Goal: Task Accomplishment & Management: Use online tool/utility

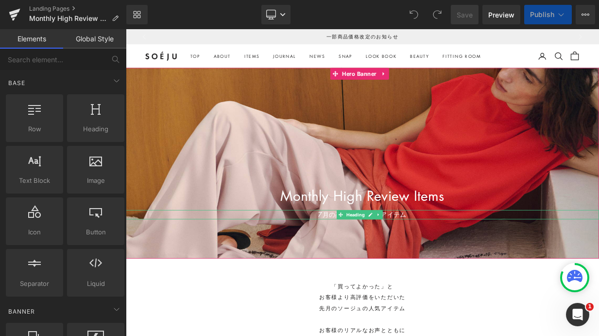
click at [429, 260] on icon at bounding box center [429, 259] width 5 height 5
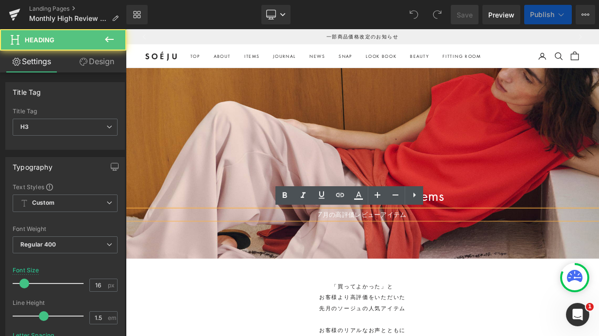
click at [365, 258] on div "7月の高評価レビューアイテム" at bounding box center [420, 260] width 588 height 12
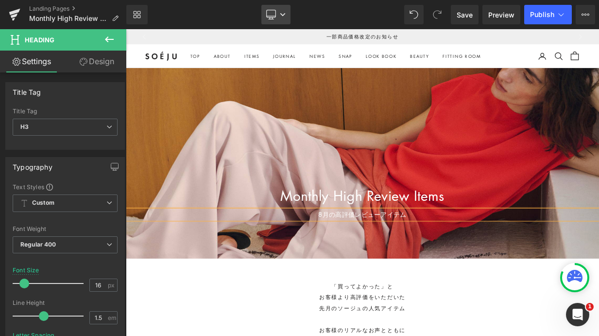
drag, startPoint x: 284, startPoint y: 19, endPoint x: 286, endPoint y: 24, distance: 5.2
click at [285, 19] on link "Desktop" at bounding box center [276, 14] width 29 height 19
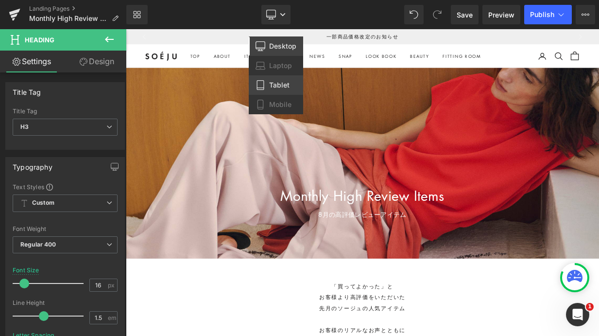
click at [280, 87] on span "Tablet" at bounding box center [279, 85] width 20 height 9
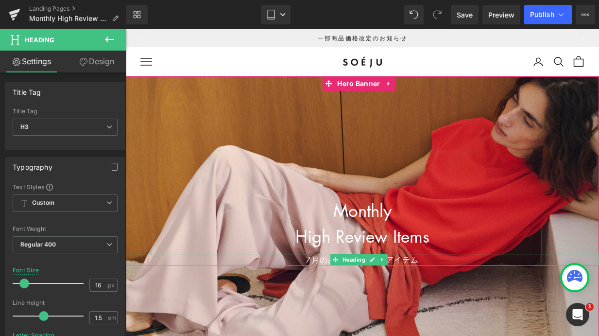
click at [310, 261] on div "7月の高評価レビューアイテム" at bounding box center [362, 260] width 473 height 12
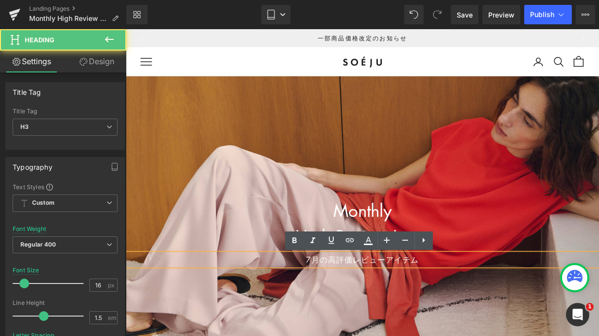
click at [310, 259] on div "7月の高評価レビューアイテム" at bounding box center [362, 260] width 473 height 12
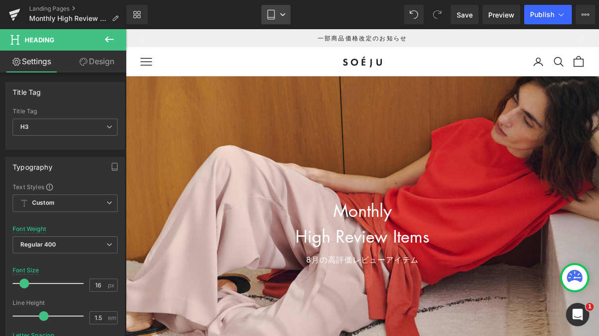
click at [282, 17] on icon at bounding box center [283, 15] width 6 height 6
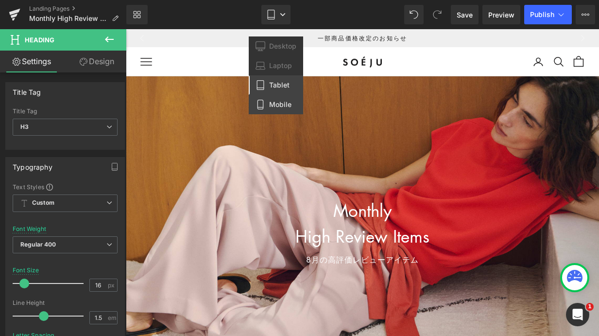
click at [271, 102] on span "Mobile" at bounding box center [280, 104] width 22 height 9
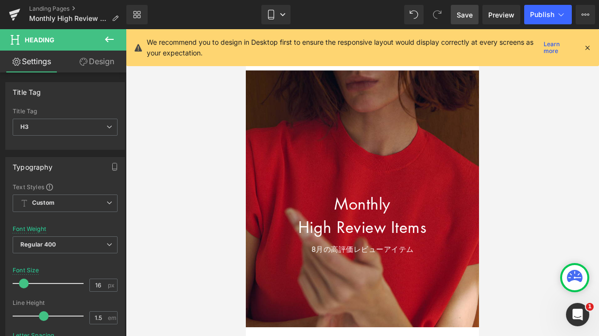
drag, startPoint x: 466, startPoint y: 17, endPoint x: 465, endPoint y: 31, distance: 13.6
click at [466, 17] on span "Save" at bounding box center [465, 15] width 16 height 10
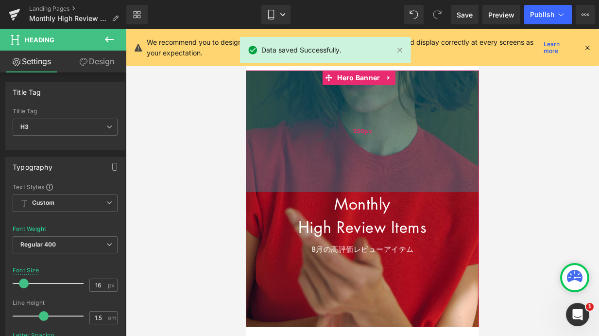
click at [310, 79] on div "250px" at bounding box center [362, 131] width 233 height 122
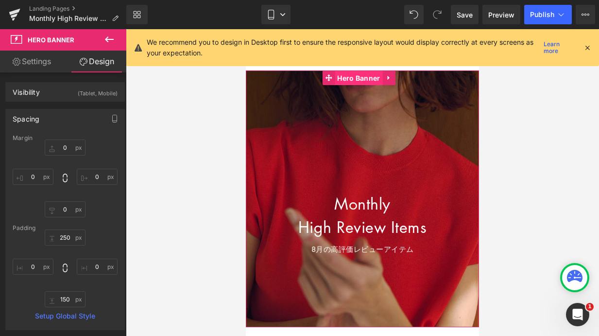
click at [362, 79] on span "Hero Banner" at bounding box center [359, 78] width 48 height 15
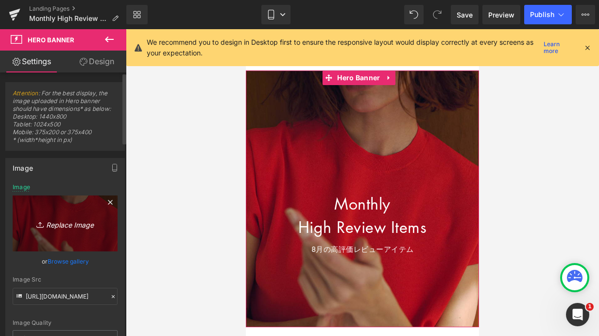
click at [109, 201] on icon at bounding box center [111, 202] width 12 height 12
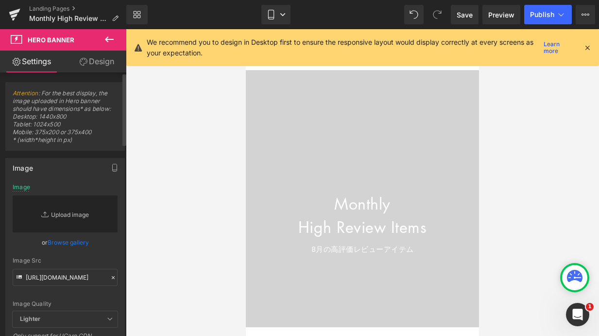
click at [69, 212] on link "Replace Image" at bounding box center [65, 213] width 105 height 37
type input "C:\fakepath\top_sp_highreview2508.png"
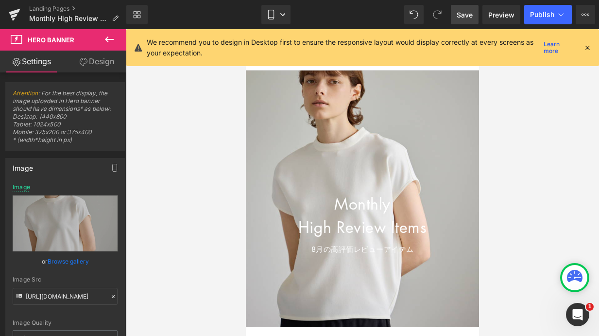
click at [465, 19] on span "Save" at bounding box center [465, 15] width 16 height 10
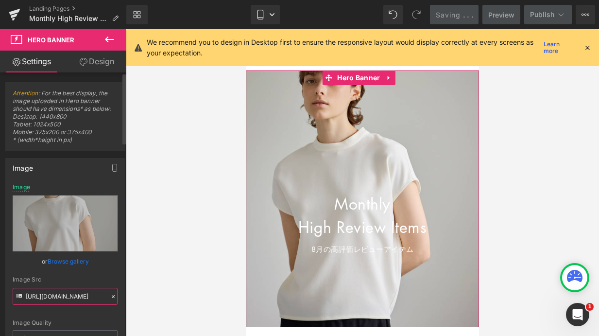
click at [80, 297] on input "[URL][DOMAIN_NAME]" at bounding box center [65, 296] width 105 height 17
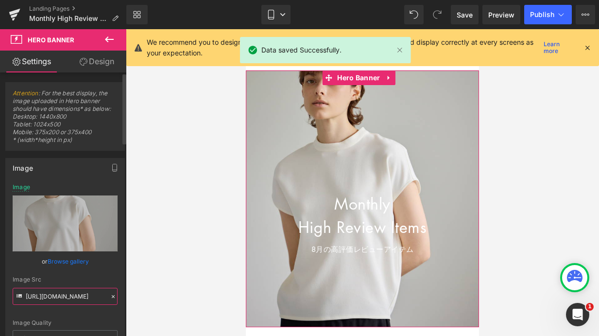
type input "[URL][DOMAIN_NAME]"
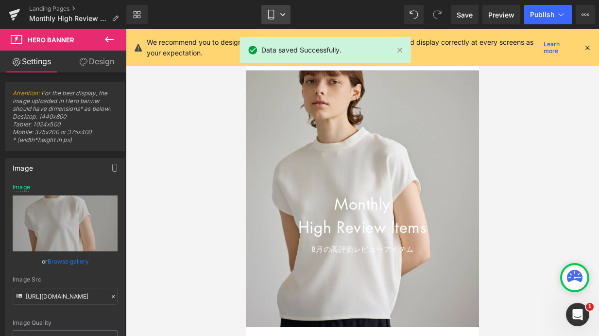
click at [285, 18] on link "Mobile" at bounding box center [276, 14] width 29 height 19
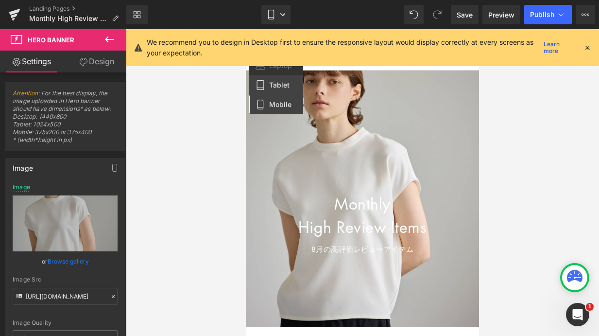
click at [284, 84] on span "Tablet" at bounding box center [279, 85] width 20 height 9
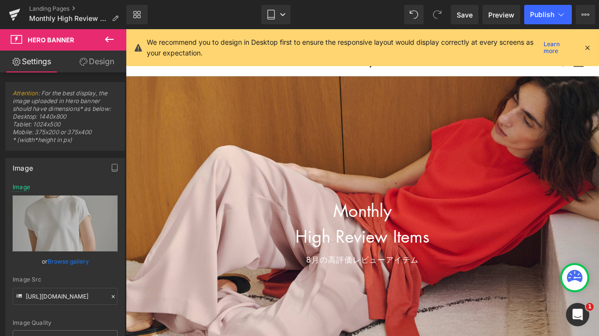
scroll to position [6, 0]
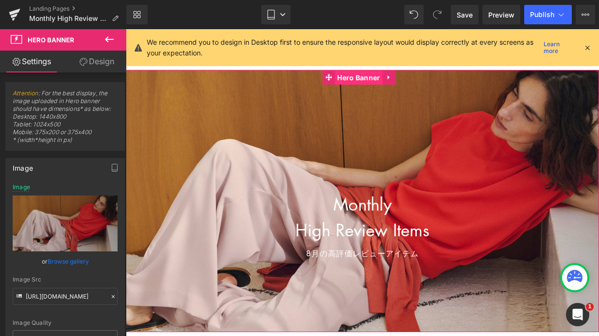
click at [354, 78] on span "Hero Banner" at bounding box center [359, 77] width 48 height 15
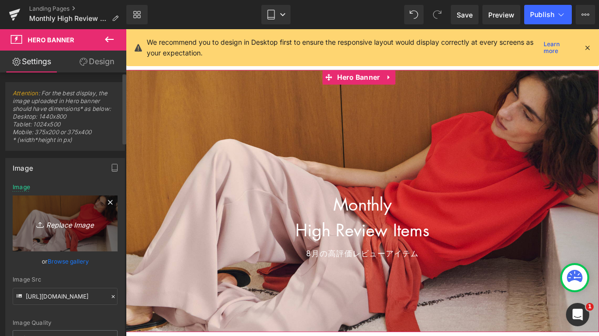
click at [105, 200] on icon at bounding box center [111, 202] width 12 height 12
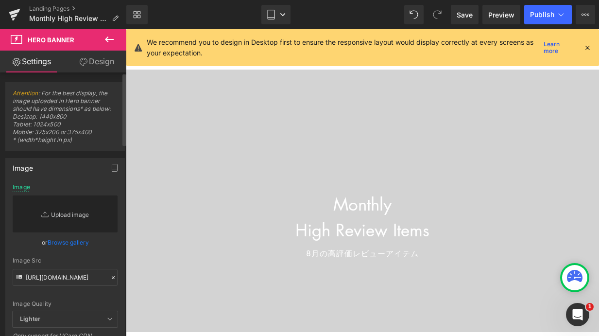
click at [64, 212] on link "Replace Image" at bounding box center [65, 213] width 105 height 37
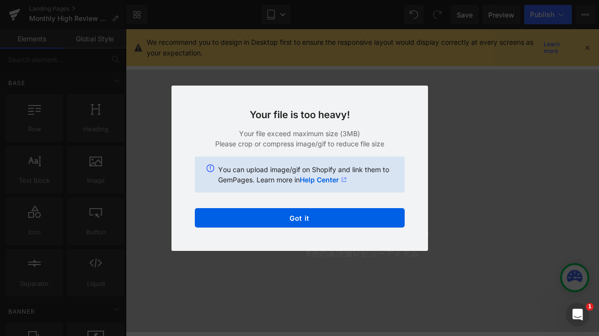
drag, startPoint x: 419, startPoint y: 95, endPoint x: 423, endPoint y: 99, distance: 5.5
click at [0, 0] on div "Your file is too heavy! Your file exceed maximum size (3MB) Please crop or comp…" at bounding box center [0, 0] width 0 height 0
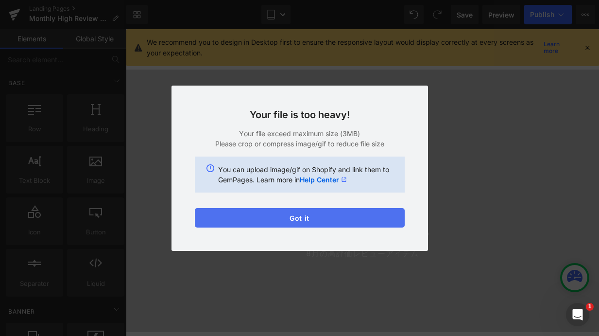
click at [0, 0] on button "Got it" at bounding box center [0, 0] width 0 height 0
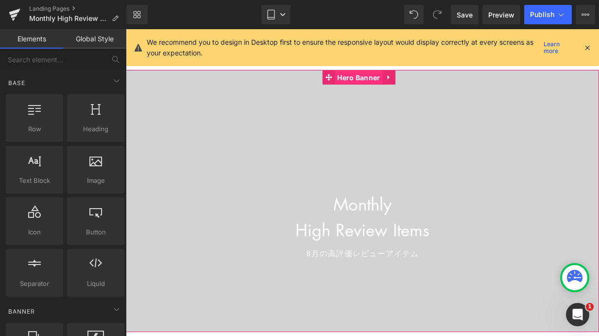
drag, startPoint x: 362, startPoint y: 77, endPoint x: 359, endPoint y: 84, distance: 7.0
click at [362, 77] on span "Hero Banner" at bounding box center [359, 77] width 48 height 15
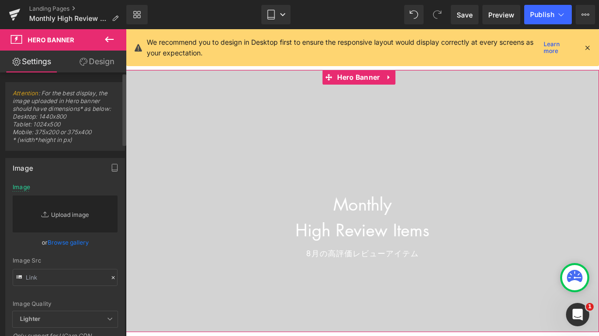
click at [66, 215] on link "Replace Image" at bounding box center [65, 213] width 105 height 37
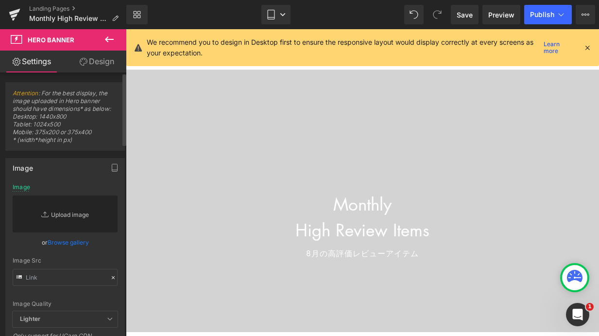
type input "C:\fakepath\top_pc_highreview2508.jpg"
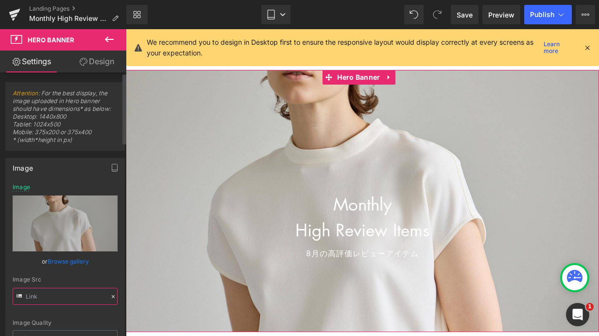
click at [70, 298] on input "text" at bounding box center [65, 296] width 105 height 17
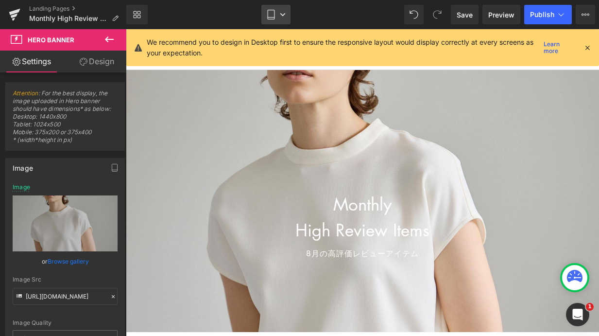
click at [286, 16] on link "Tablet" at bounding box center [276, 14] width 29 height 19
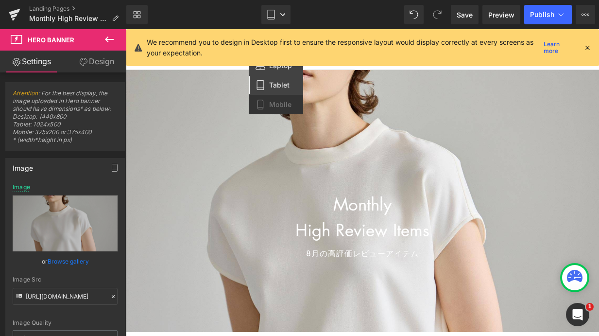
click at [282, 67] on span "Laptop" at bounding box center [280, 65] width 23 height 9
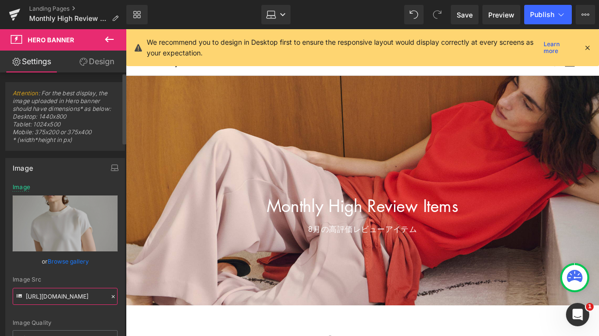
click at [68, 293] on input "[URL][DOMAIN_NAME]" at bounding box center [65, 296] width 105 height 17
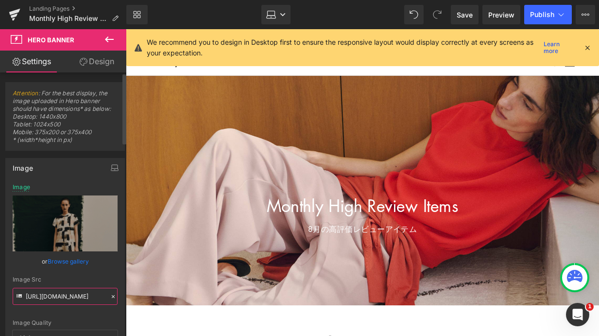
paste input "[DOMAIN_NAME][URL]"
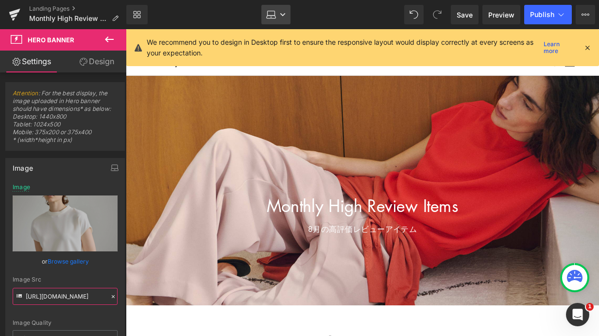
type input "[URL][DOMAIN_NAME]"
click at [285, 13] on icon at bounding box center [282, 14] width 5 height 3
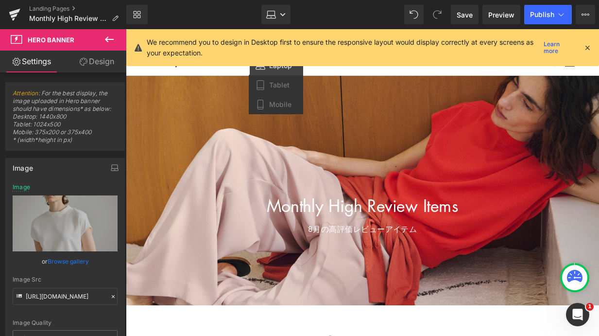
click at [588, 48] on icon at bounding box center [587, 47] width 9 height 9
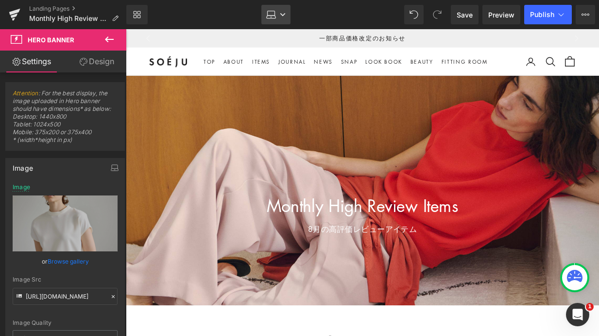
drag, startPoint x: 285, startPoint y: 10, endPoint x: 286, endPoint y: 16, distance: 5.4
click at [285, 10] on link "Laptop" at bounding box center [276, 14] width 29 height 19
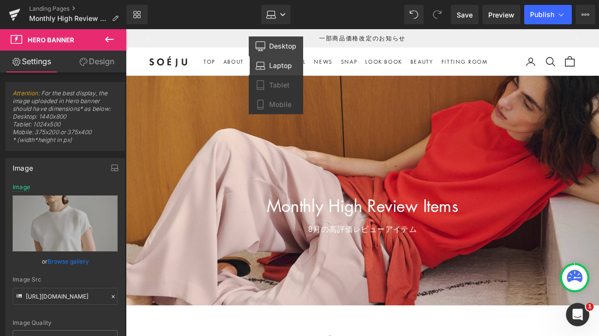
click at [289, 46] on span "Desktop" at bounding box center [282, 46] width 27 height 9
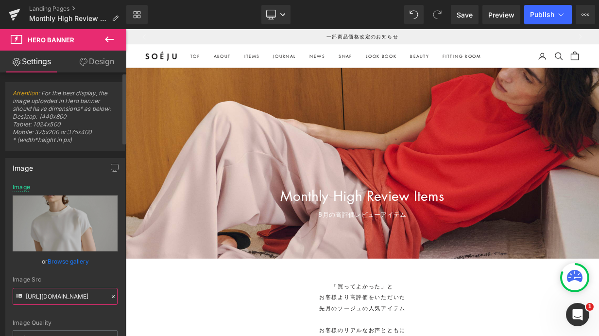
click at [70, 294] on input "[URL][DOMAIN_NAME]" at bounding box center [65, 296] width 105 height 17
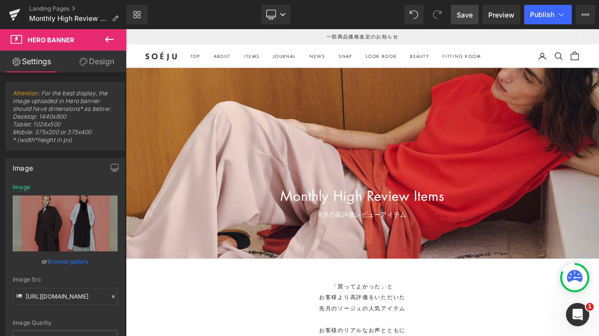
click at [467, 16] on span "Save" at bounding box center [465, 15] width 16 height 10
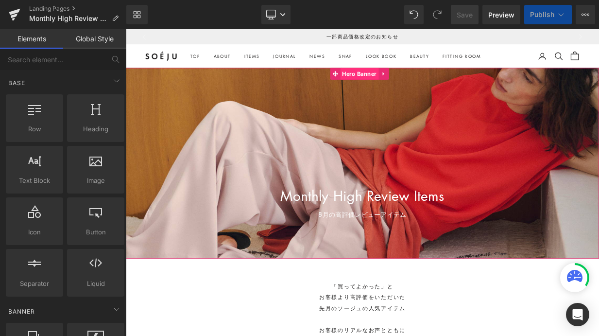
click at [417, 83] on span "Hero Banner" at bounding box center [416, 84] width 48 height 15
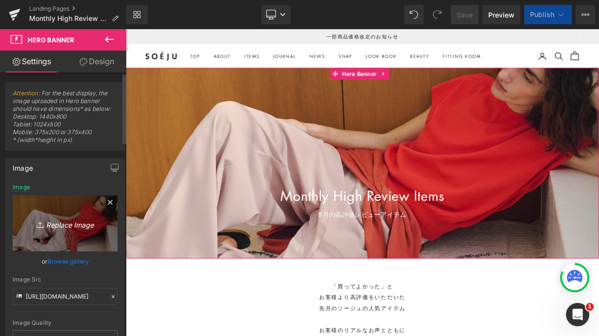
click at [107, 200] on icon at bounding box center [111, 202] width 12 height 12
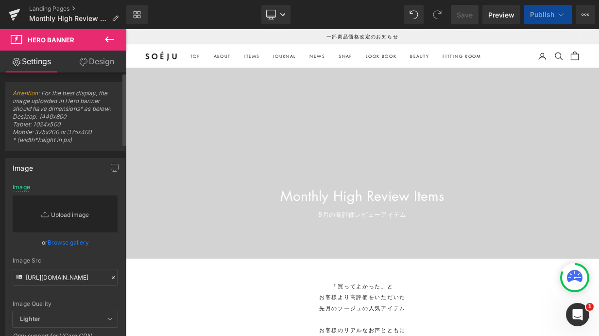
click at [67, 210] on link "Replace Image" at bounding box center [65, 213] width 105 height 37
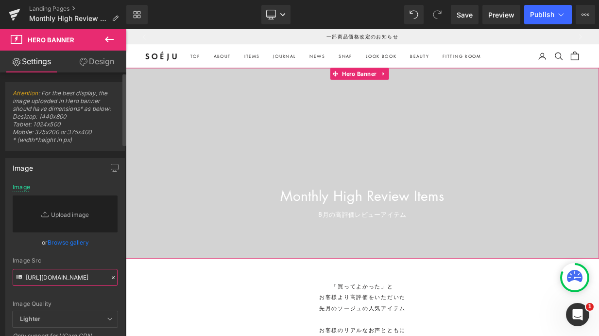
click at [58, 275] on input "[URL][DOMAIN_NAME]" at bounding box center [65, 277] width 105 height 17
paste input "[URL][DOMAIN_NAME]"
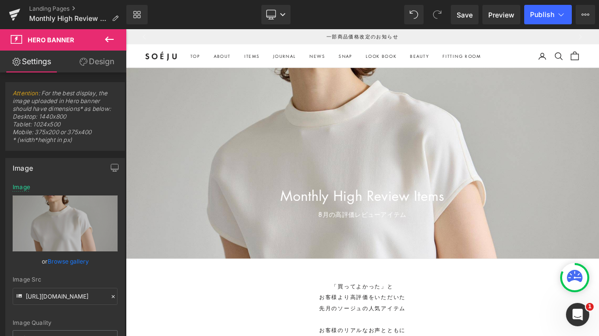
drag, startPoint x: 282, startPoint y: 16, endPoint x: 287, endPoint y: 25, distance: 10.2
click at [283, 16] on icon at bounding box center [283, 15] width 6 height 6
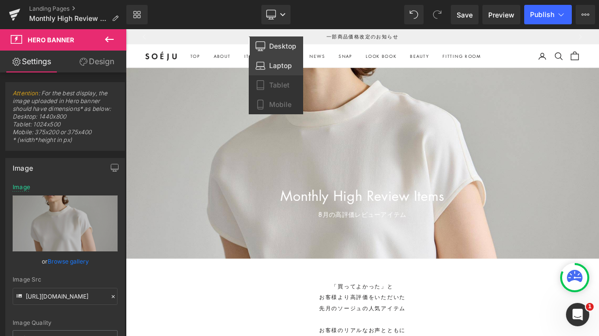
click at [281, 65] on span "Laptop" at bounding box center [280, 65] width 23 height 9
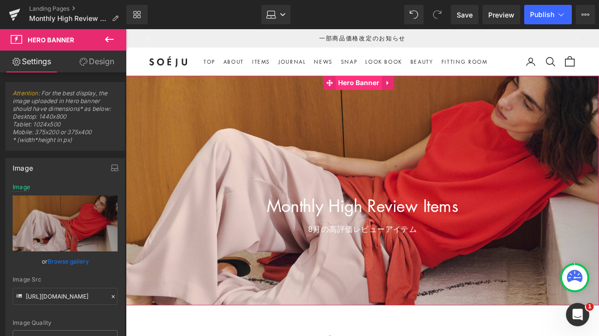
click at [371, 86] on span "Hero Banner" at bounding box center [367, 84] width 48 height 15
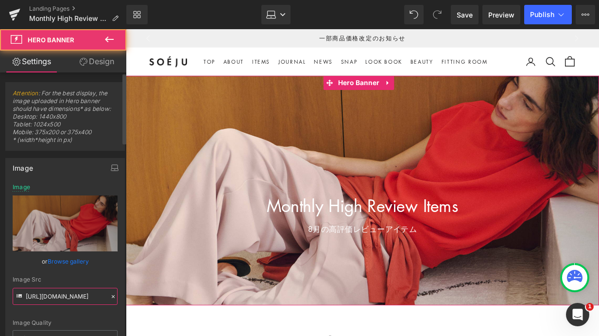
click at [84, 294] on input "[URL][DOMAIN_NAME]" at bounding box center [65, 296] width 105 height 17
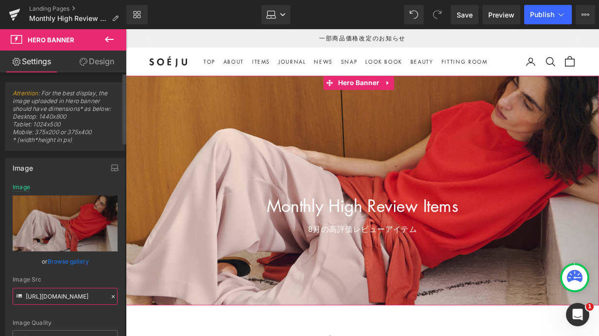
paste input "1d94cc1c-653c-49dd-b547-e6850cc1b02e/-/format/auto/-/preview/3000x3000/-/qualit…"
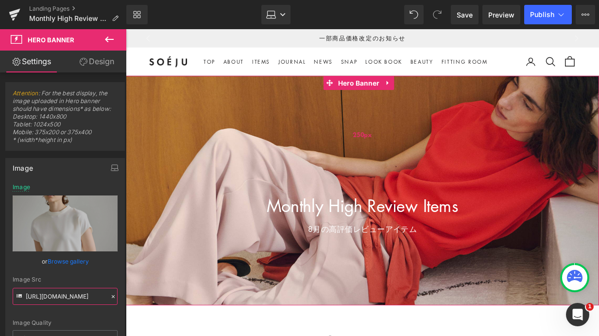
click at [365, 88] on span "Hero Banner" at bounding box center [367, 85] width 48 height 15
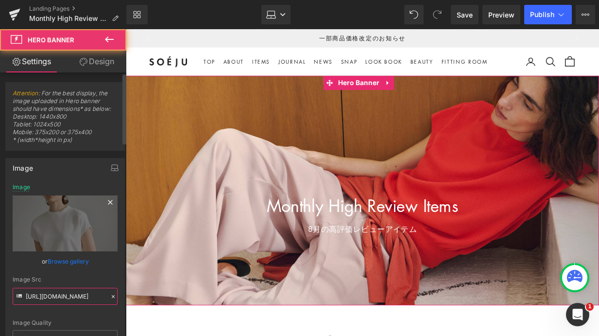
type input "[URL][DOMAIN_NAME]"
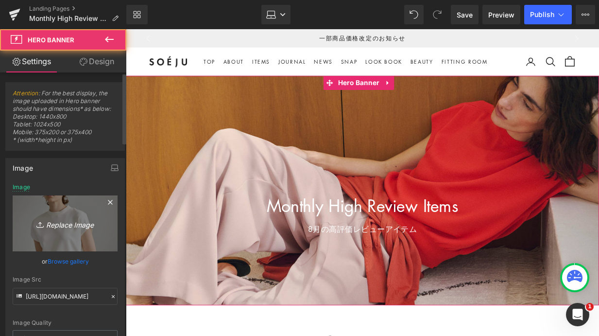
click at [107, 200] on icon at bounding box center [111, 202] width 12 height 12
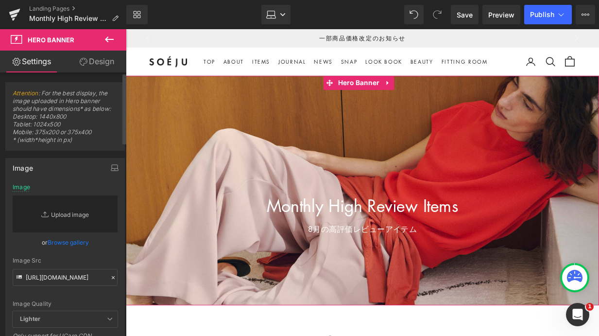
scroll to position [0, 0]
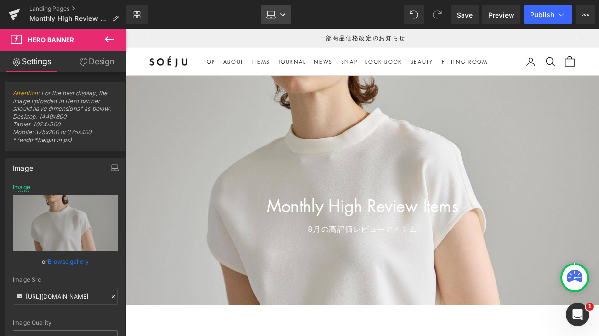
drag, startPoint x: 285, startPoint y: 16, endPoint x: 288, endPoint y: 28, distance: 12.9
click at [285, 16] on icon at bounding box center [283, 15] width 6 height 6
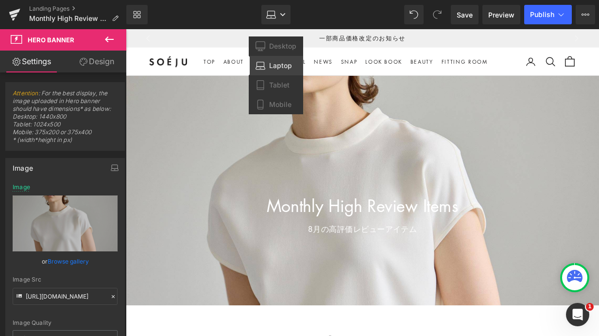
click at [287, 69] on span "Laptop" at bounding box center [280, 65] width 23 height 9
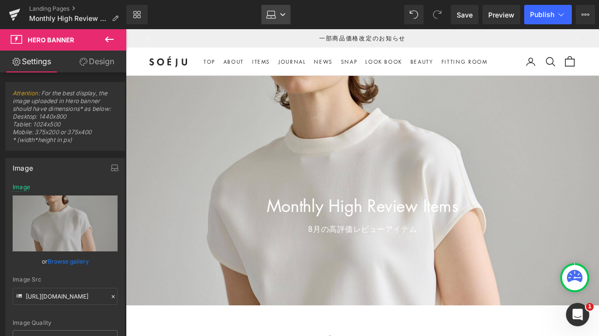
click at [284, 18] on link "Laptop" at bounding box center [276, 14] width 29 height 19
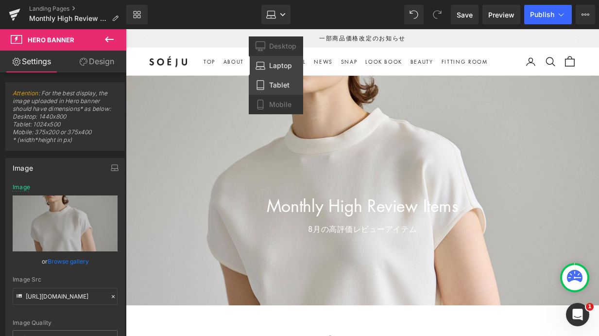
click at [286, 83] on span "Tablet" at bounding box center [279, 85] width 20 height 9
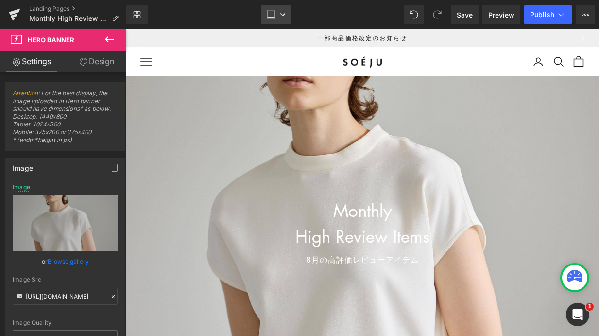
click at [284, 17] on icon at bounding box center [283, 15] width 6 height 6
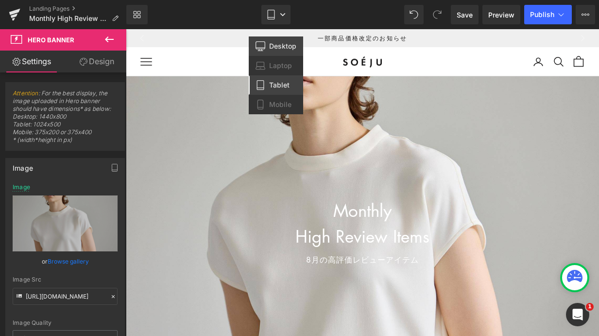
click at [287, 45] on span "Desktop" at bounding box center [282, 46] width 27 height 9
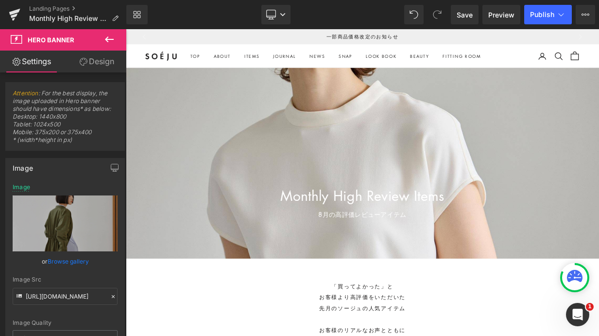
drag, startPoint x: 285, startPoint y: 17, endPoint x: 287, endPoint y: 27, distance: 10.3
click at [286, 18] on link "Desktop" at bounding box center [276, 14] width 29 height 19
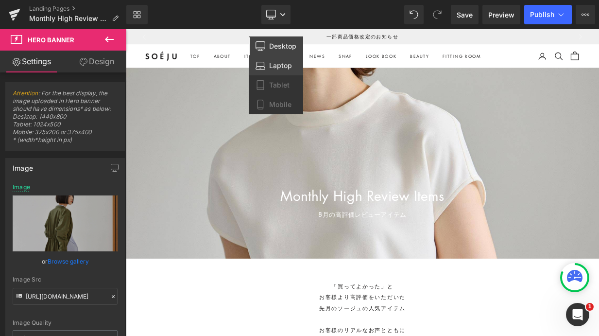
click at [286, 66] on span "Laptop" at bounding box center [280, 65] width 23 height 9
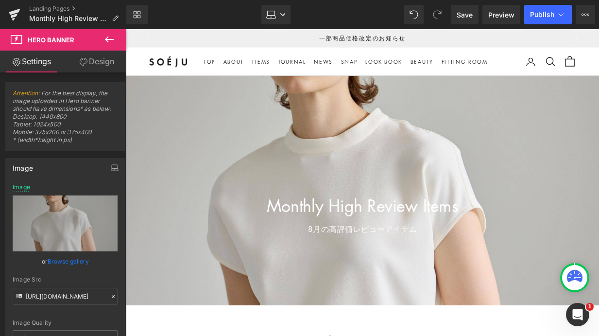
drag, startPoint x: 285, startPoint y: 17, endPoint x: 290, endPoint y: 39, distance: 23.0
click at [286, 18] on link "Laptop" at bounding box center [276, 14] width 29 height 19
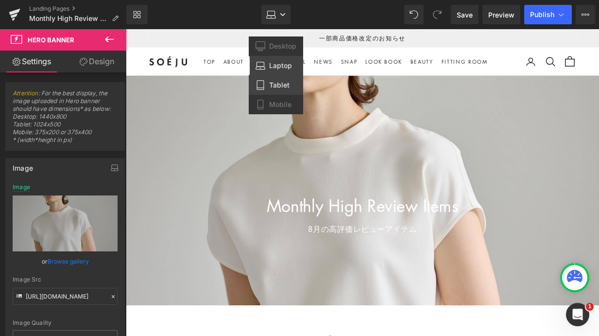
click at [289, 82] on span "Tablet" at bounding box center [279, 85] width 20 height 9
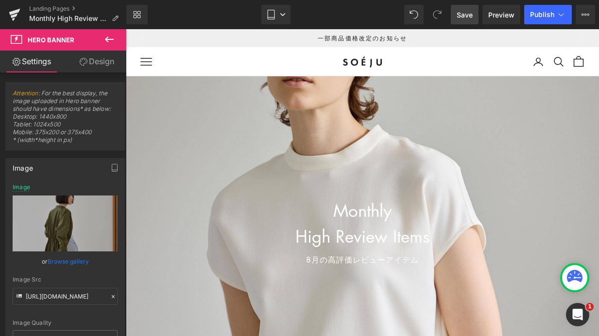
click at [465, 12] on span "Save" at bounding box center [465, 15] width 16 height 10
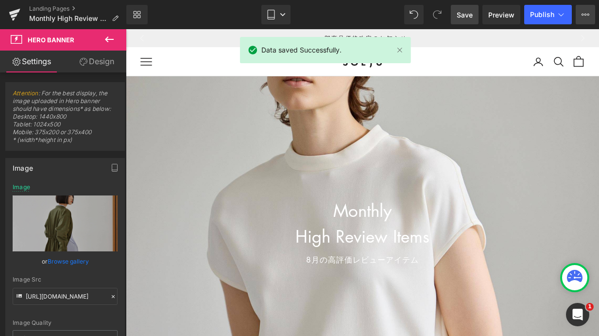
drag, startPoint x: 587, startPoint y: 14, endPoint x: 587, endPoint y: 19, distance: 5.3
click at [587, 14] on icon at bounding box center [586, 15] width 2 height 2
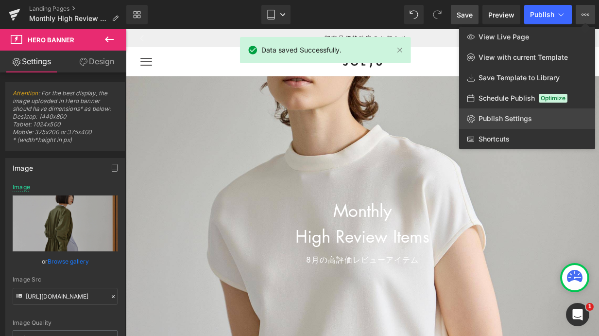
click at [495, 120] on span "Publish Settings" at bounding box center [505, 118] width 53 height 9
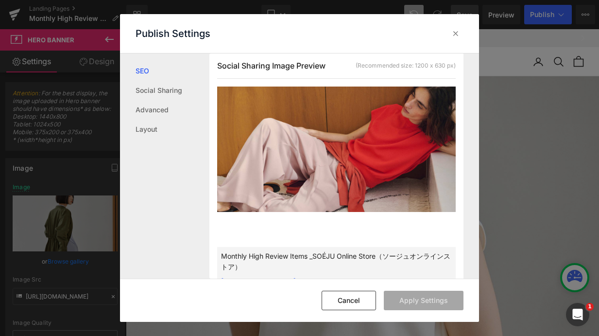
scroll to position [280, 0]
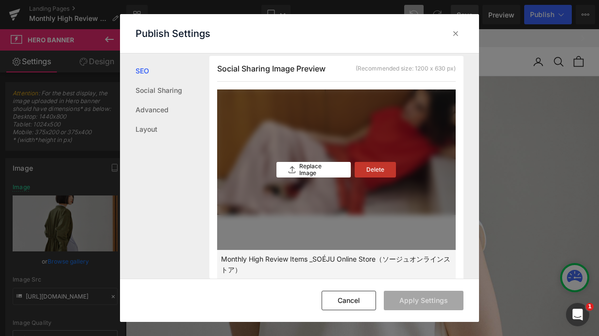
click at [378, 169] on p "Delete" at bounding box center [376, 169] width 18 height 7
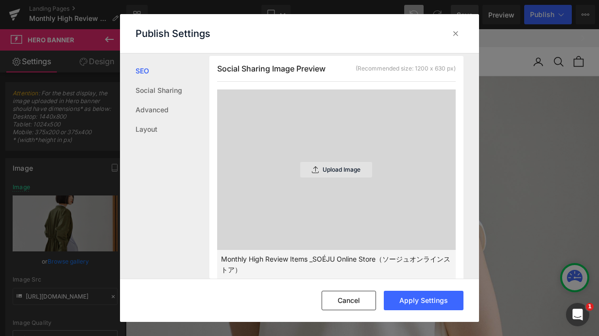
click at [334, 172] on p "Upload Image" at bounding box center [342, 169] width 38 height 7
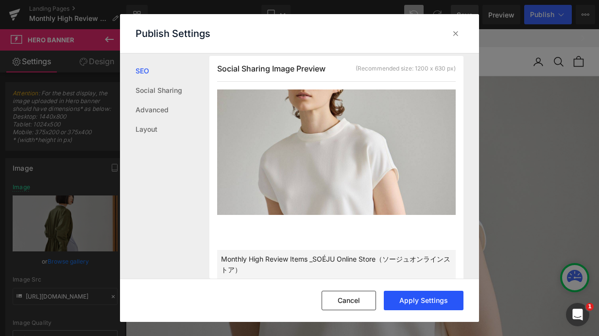
click at [421, 304] on button "Apply Settings" at bounding box center [424, 300] width 80 height 19
click at [456, 35] on icon at bounding box center [456, 34] width 10 height 10
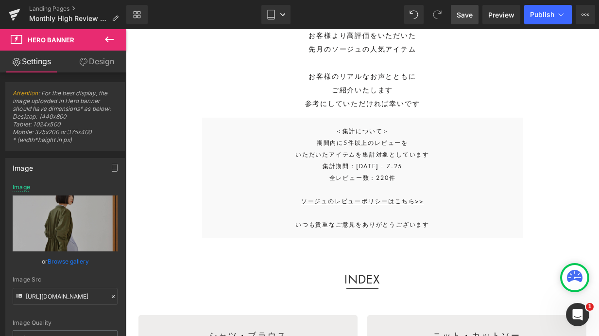
scroll to position [354, 0]
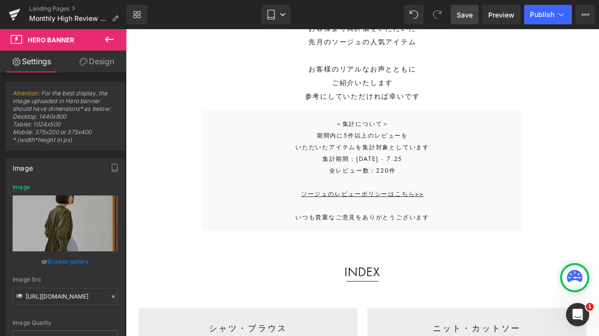
drag, startPoint x: 595, startPoint y: 37, endPoint x: 594, endPoint y: 54, distance: 17.0
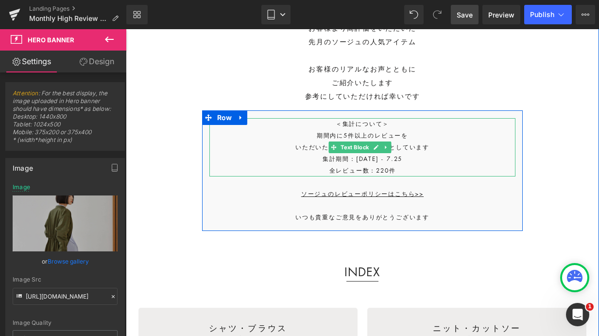
click at [378, 158] on span "集計期間：[DATE] - 7.25" at bounding box center [363, 159] width 80 height 8
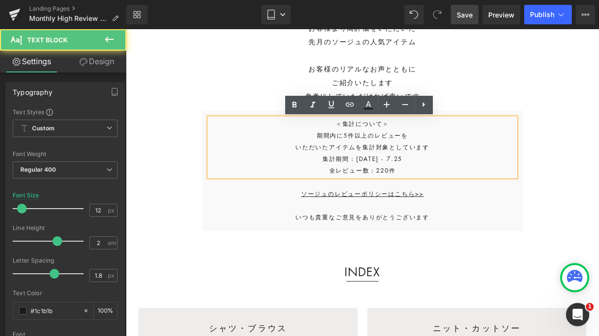
drag, startPoint x: 369, startPoint y: 158, endPoint x: 377, endPoint y: 153, distance: 9.8
click at [369, 158] on span "集計期間：[DATE] - 7.25" at bounding box center [363, 159] width 80 height 8
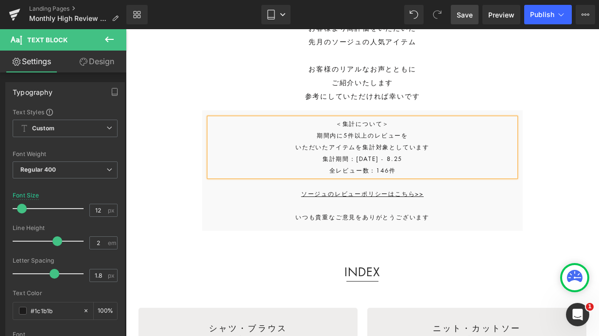
click at [464, 18] on span "Save" at bounding box center [465, 15] width 16 height 10
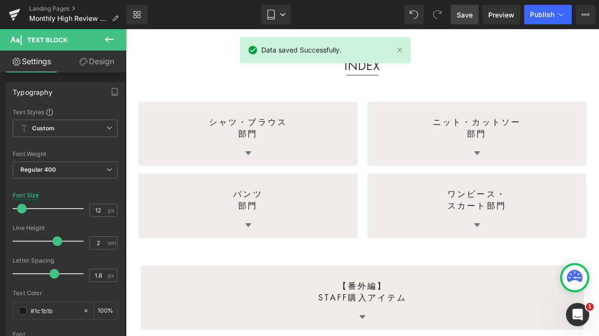
scroll to position [553, 0]
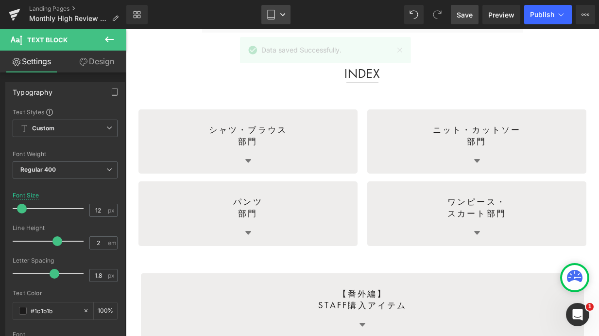
click at [285, 18] on link "Tablet" at bounding box center [276, 14] width 29 height 19
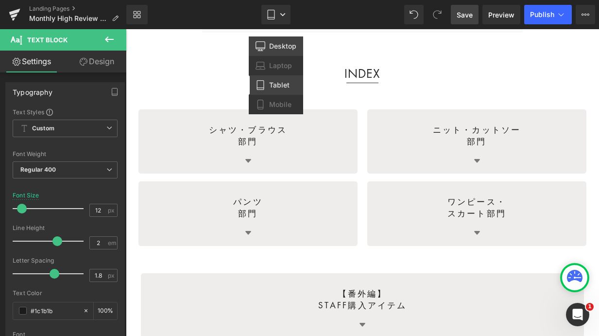
click at [284, 48] on span "Desktop" at bounding box center [282, 46] width 27 height 9
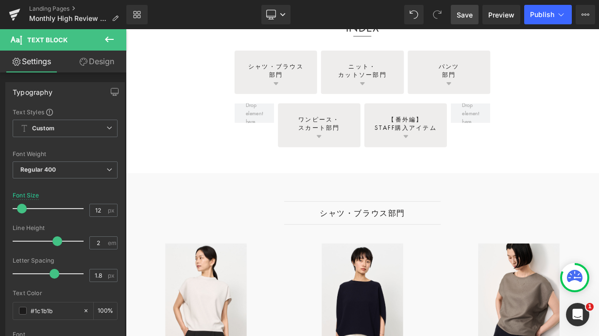
scroll to position [319, 0]
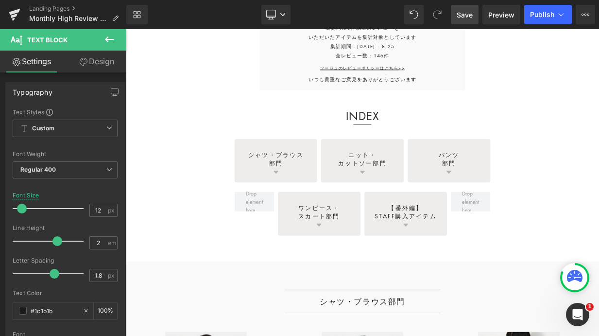
drag, startPoint x: 710, startPoint y: 96, endPoint x: 714, endPoint y: 111, distance: 15.4
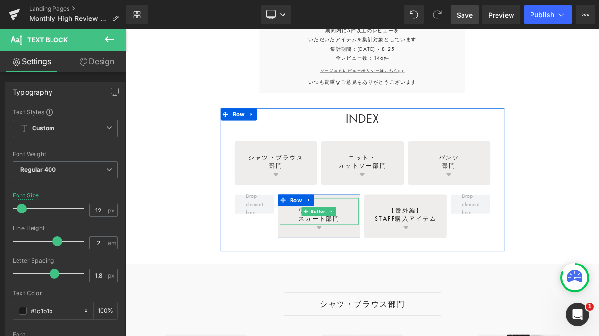
click at [356, 267] on span "ワンピース・ スカート部門" at bounding box center [366, 259] width 52 height 20
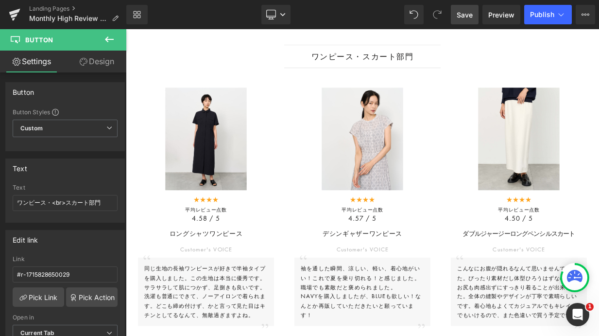
scroll to position [2182, 0]
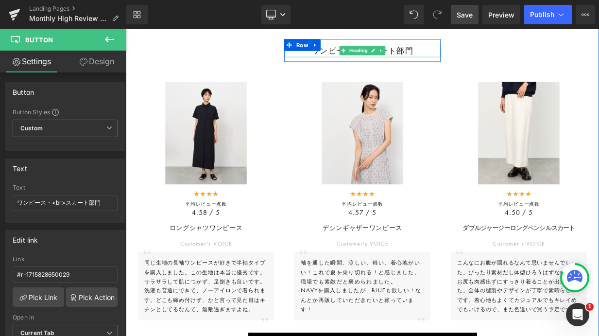
click at [431, 58] on icon at bounding box center [433, 55] width 5 height 5
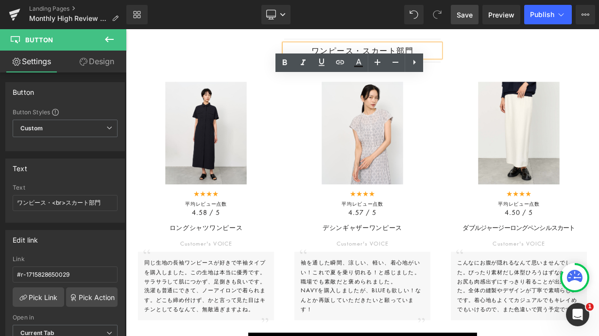
click at [439, 56] on h2 "ワンピース・スカート部門" at bounding box center [420, 55] width 194 height 17
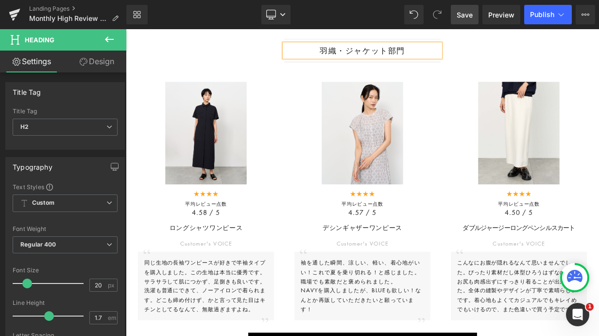
click at [465, 17] on span "Save" at bounding box center [465, 15] width 16 height 10
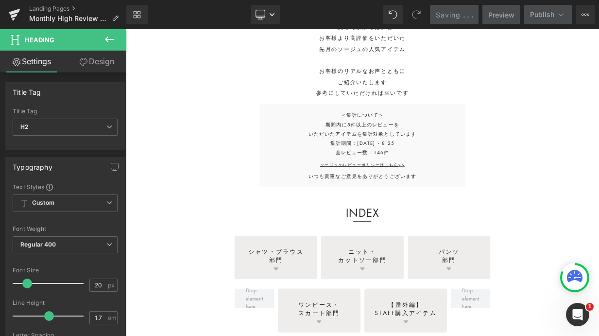
scroll to position [0, 0]
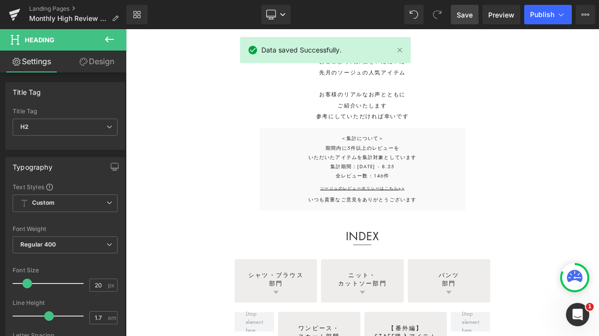
drag, startPoint x: 711, startPoint y: 63, endPoint x: 704, endPoint y: 98, distance: 35.8
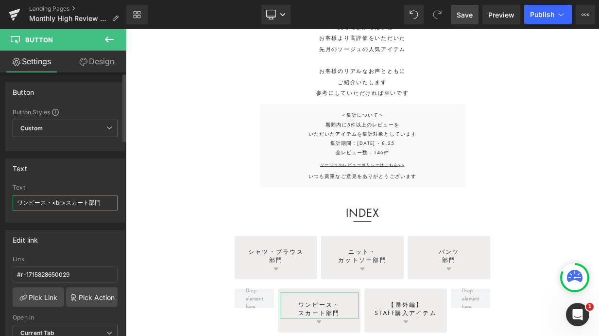
drag, startPoint x: 44, startPoint y: 203, endPoint x: 4, endPoint y: 200, distance: 40.0
click at [2, 201] on div "Text ワンピース・<br>スカート部門 Text ワンピース・<br>スカート部門" at bounding box center [65, 186] width 131 height 71
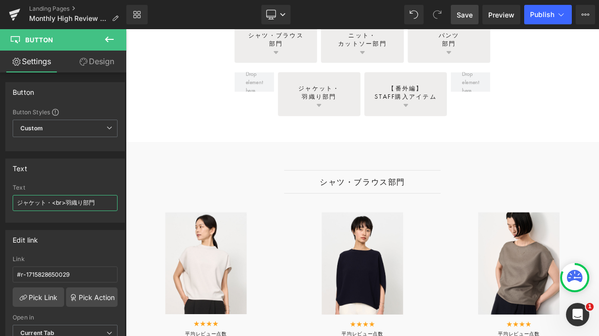
scroll to position [579, 0]
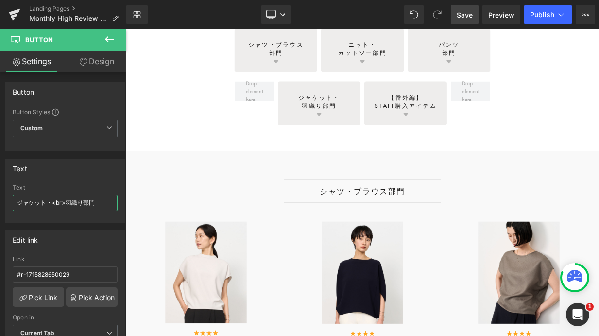
drag, startPoint x: 711, startPoint y: 98, endPoint x: 708, endPoint y: 124, distance: 26.8
paste input "ジャケット"
type input "羽織・<br>ジャケット部門"
click at [465, 16] on span "Save" at bounding box center [465, 15] width 16 height 10
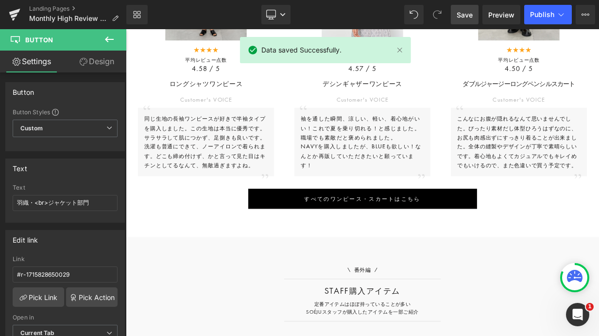
drag, startPoint x: 710, startPoint y: 123, endPoint x: 701, endPoint y: 306, distance: 183.5
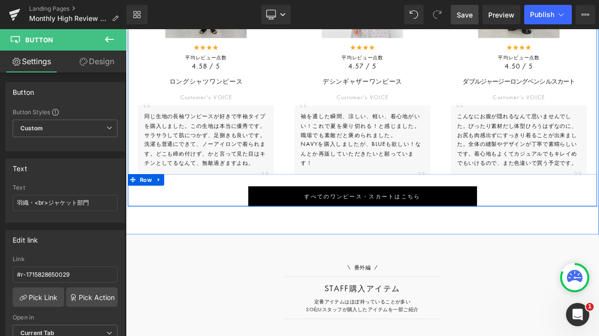
click at [164, 220] on icon at bounding box center [167, 215] width 7 height 7
drag, startPoint x: 176, startPoint y: 219, endPoint x: 183, endPoint y: 222, distance: 7.9
click at [176, 218] on icon at bounding box center [179, 216] width 7 height 7
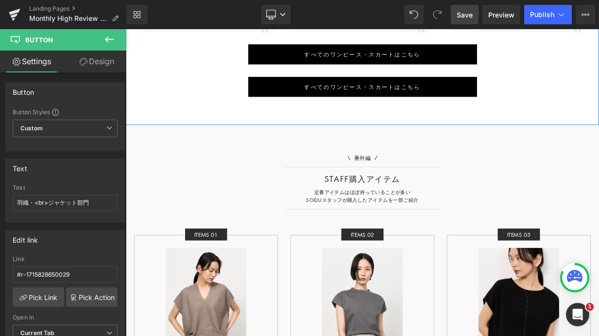
scroll to position [2548, 0]
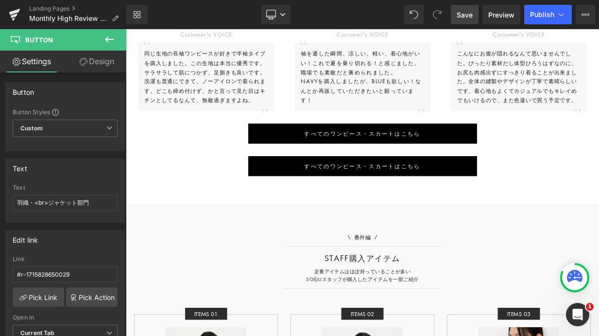
drag, startPoint x: 711, startPoint y: 301, endPoint x: 696, endPoint y: 293, distance: 17.8
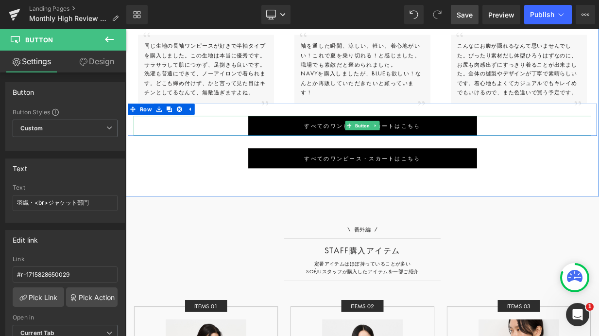
click at [578, 155] on div "すべてのワンピース・スカートはこちら" at bounding box center [420, 149] width 569 height 25
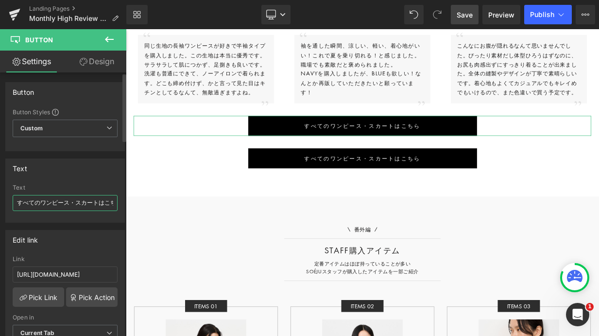
click at [42, 203] on input "すべてのワンピース・スカートはこちら" at bounding box center [65, 203] width 105 height 16
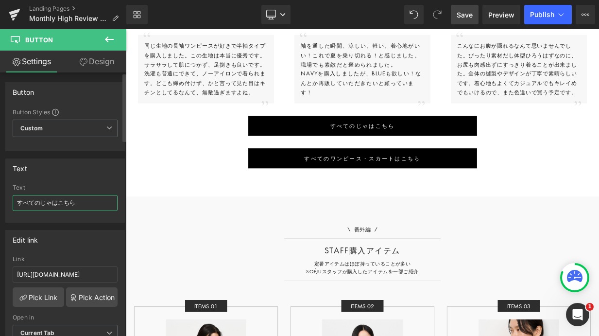
type input "すべてのジャケットはこちら"
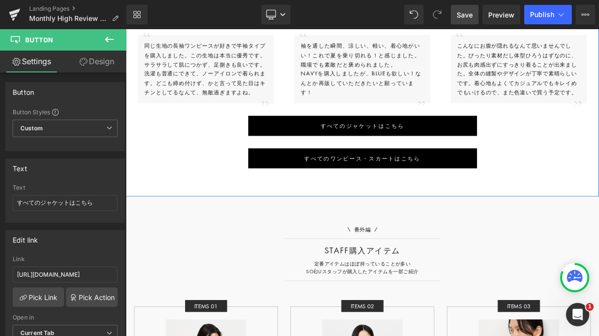
click at [599, 191] on div "すべてのワンピース・スカートはこちら" at bounding box center [420, 189] width 569 height 25
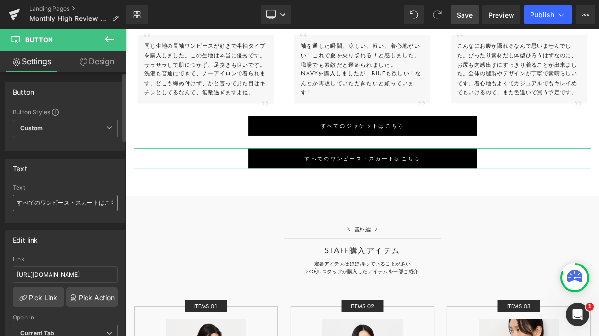
drag, startPoint x: 94, startPoint y: 203, endPoint x: 40, endPoint y: 204, distance: 53.5
click at [40, 204] on input "すべてのワンピース・スカートはこちら" at bounding box center [65, 203] width 105 height 16
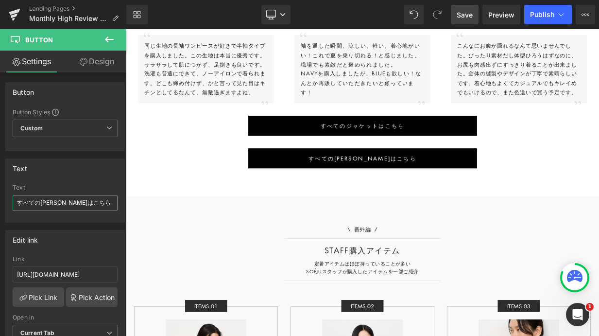
type input "すべてのカーディガンはこちら"
click at [468, 16] on span "Save" at bounding box center [465, 15] width 16 height 10
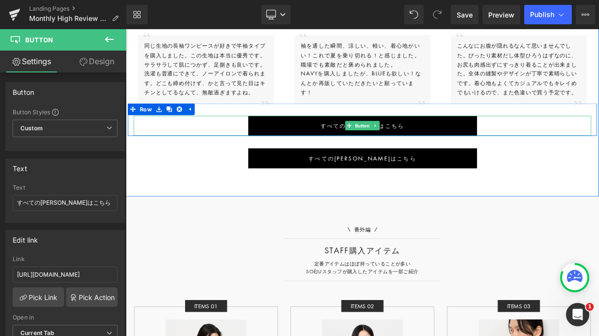
click at [574, 153] on div "すべてのジャケットはこちら" at bounding box center [420, 149] width 569 height 25
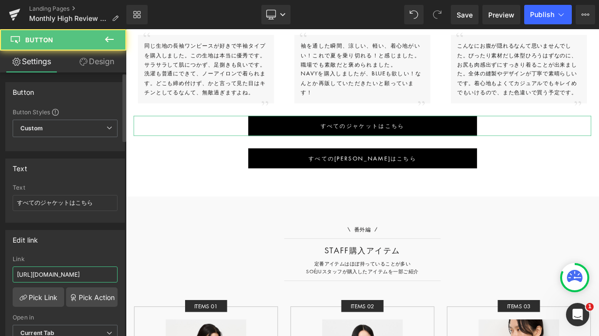
click at [82, 274] on input "https://store.soeju.com/collections/onepiece_skirt" at bounding box center [65, 274] width 105 height 16
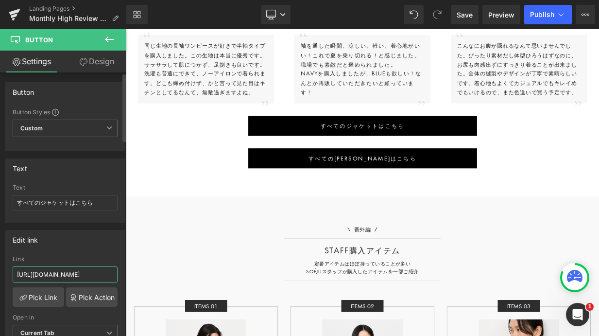
paste input "jacke"
type input "https://store.soeju.com/collections/jacket"
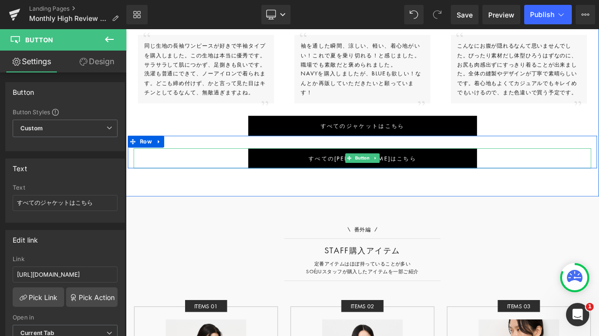
click at [228, 194] on div "すべてのカーディガンはこちら" at bounding box center [420, 189] width 569 height 25
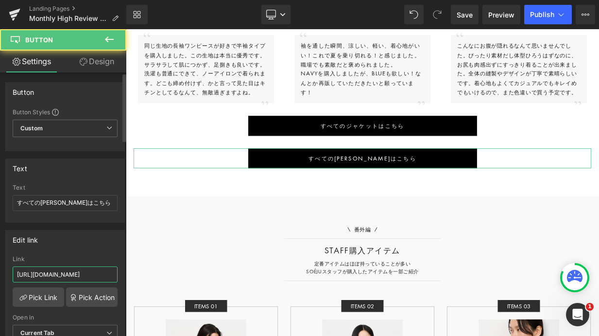
click at [92, 270] on input "https://store.soeju.com/collections/onepiece_skirt" at bounding box center [65, 274] width 105 height 16
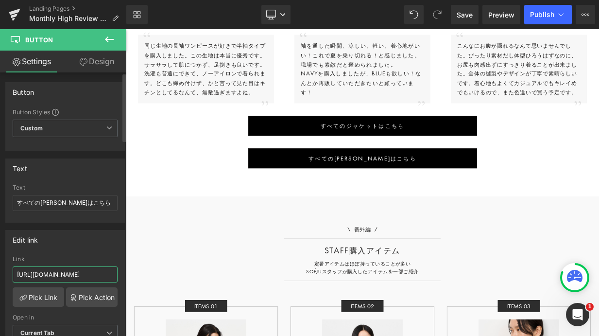
paste input "cardigan"
type input "https://store.soeju.com/collections/cardigan"
click at [464, 15] on span "Save" at bounding box center [465, 15] width 16 height 10
